Goal: Transaction & Acquisition: Purchase product/service

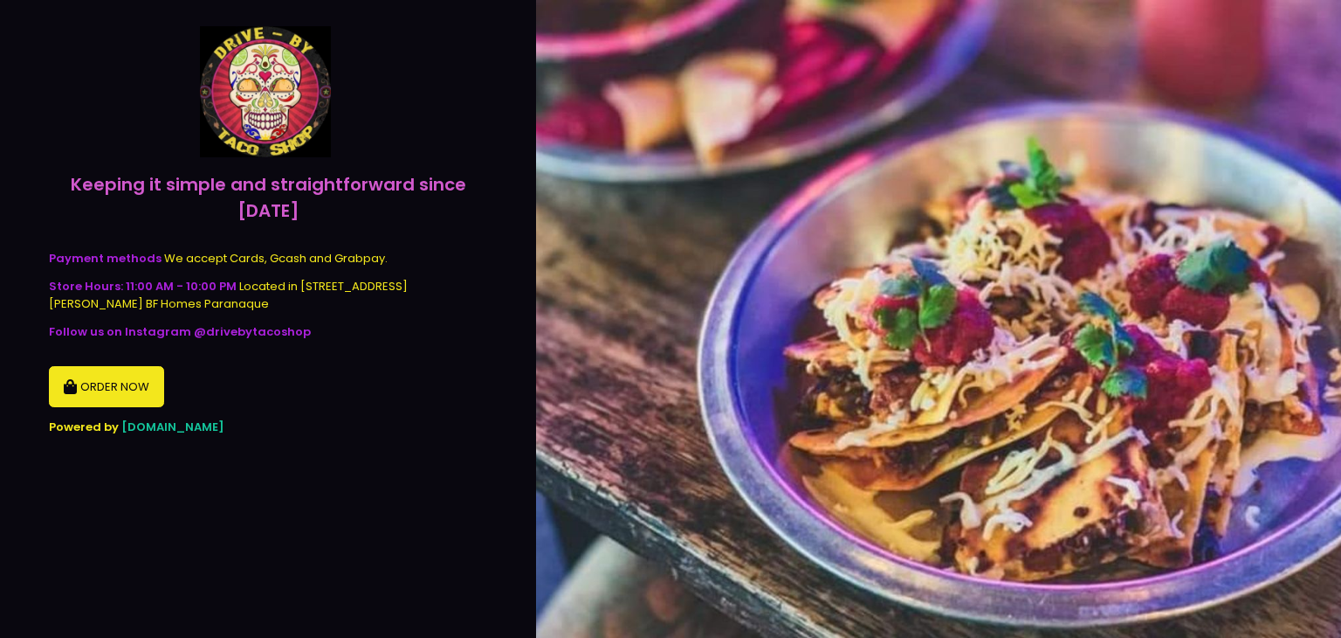
click at [100, 375] on button "ORDER NOW" at bounding box center [106, 387] width 115 height 42
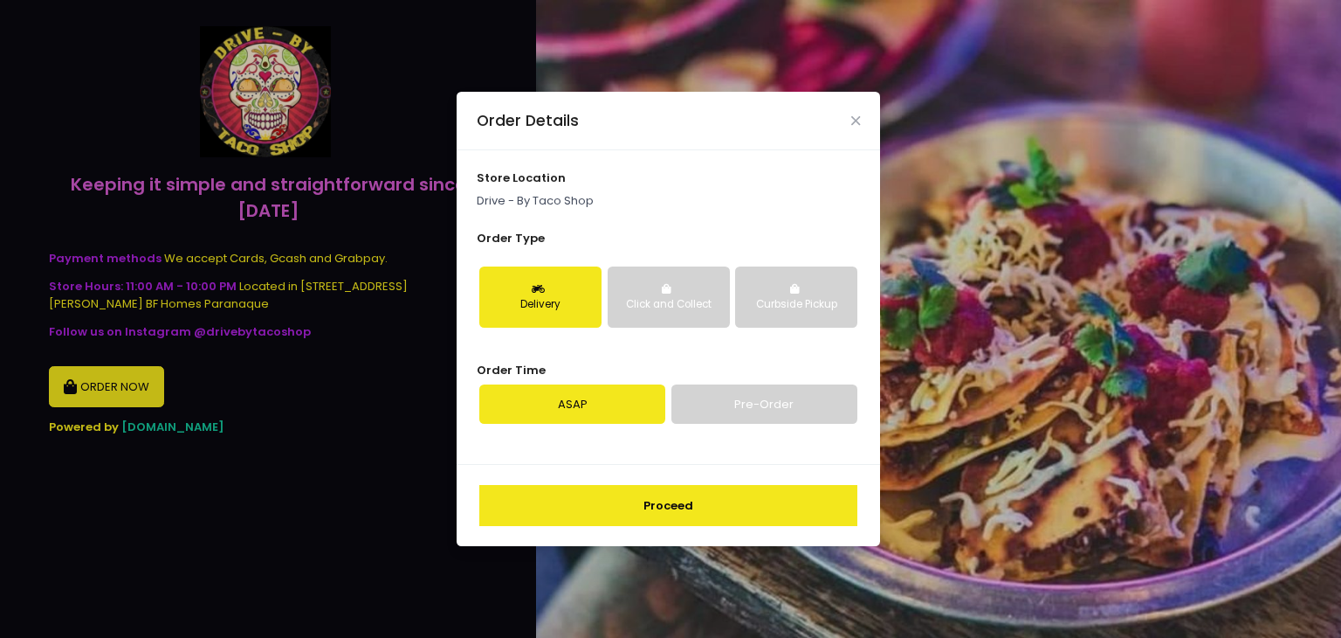
click at [702, 508] on button "Proceed" at bounding box center [668, 506] width 378 height 42
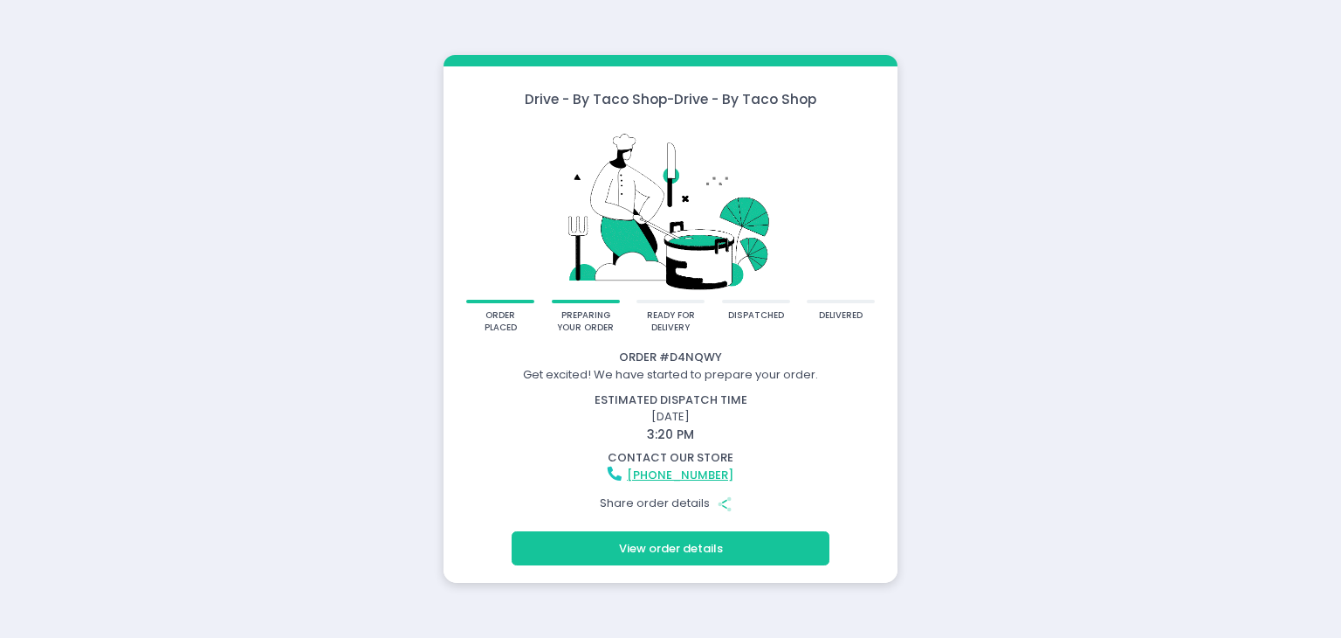
click at [709, 555] on button "View order details" at bounding box center [671, 547] width 318 height 33
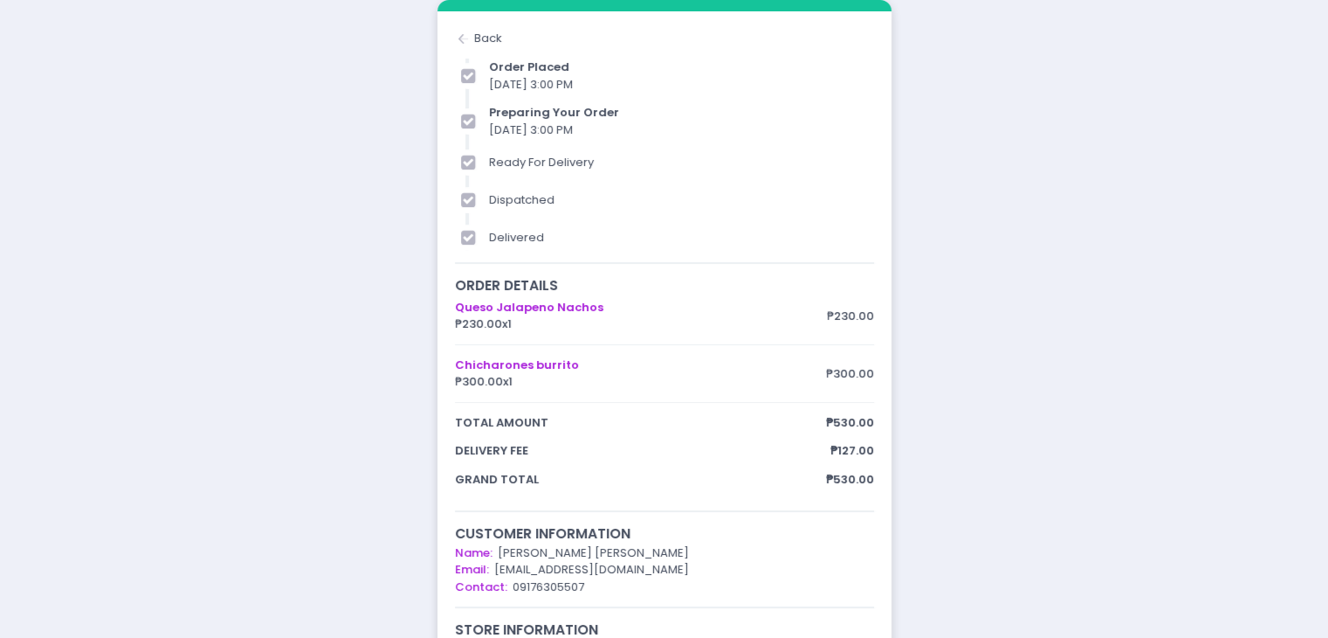
click at [479, 38] on div "Back to home Created with Sketch. Back" at bounding box center [664, 38] width 419 height 17
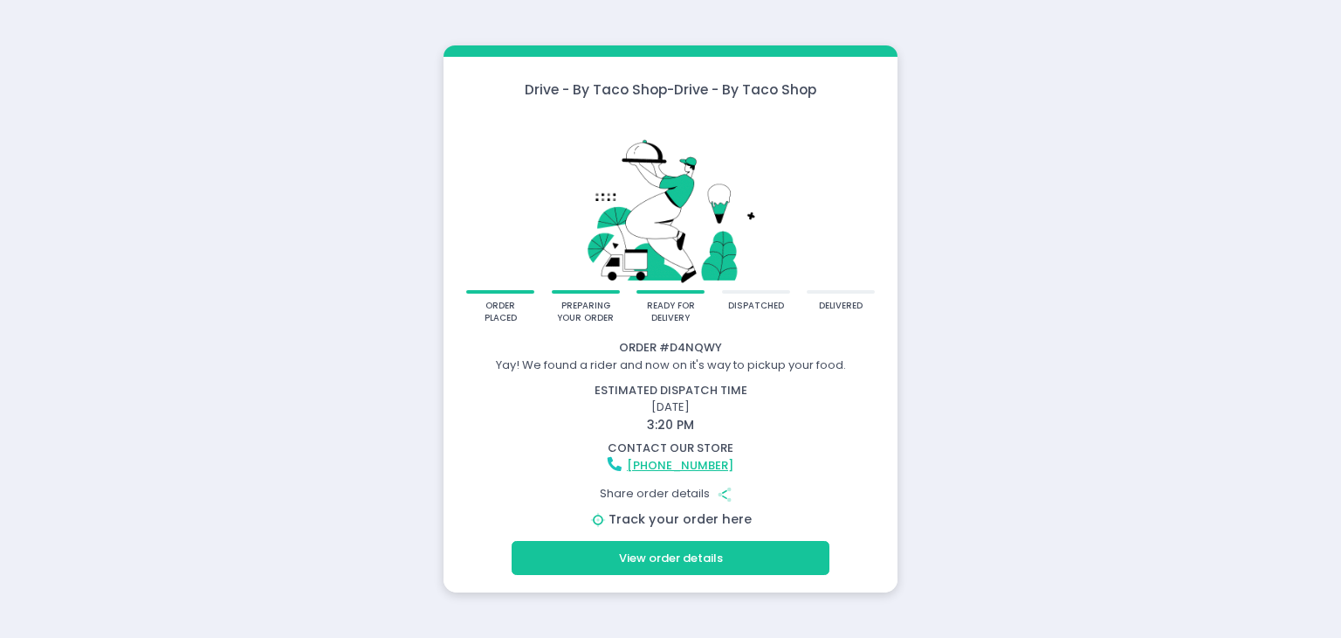
click at [706, 515] on link "Track your order here" at bounding box center [680, 518] width 143 height 17
